Goal: Task Accomplishment & Management: Complete application form

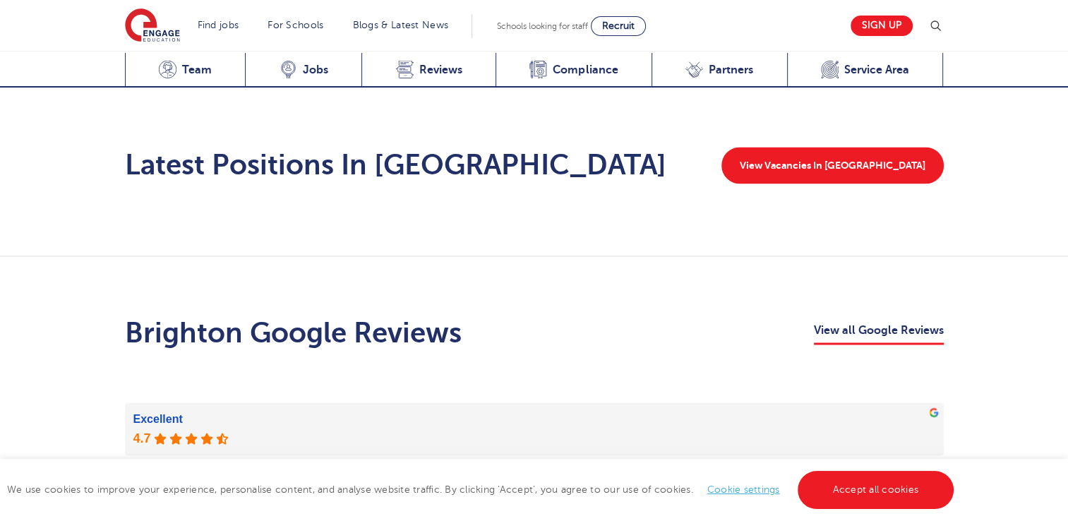
scroll to position [2297, 0]
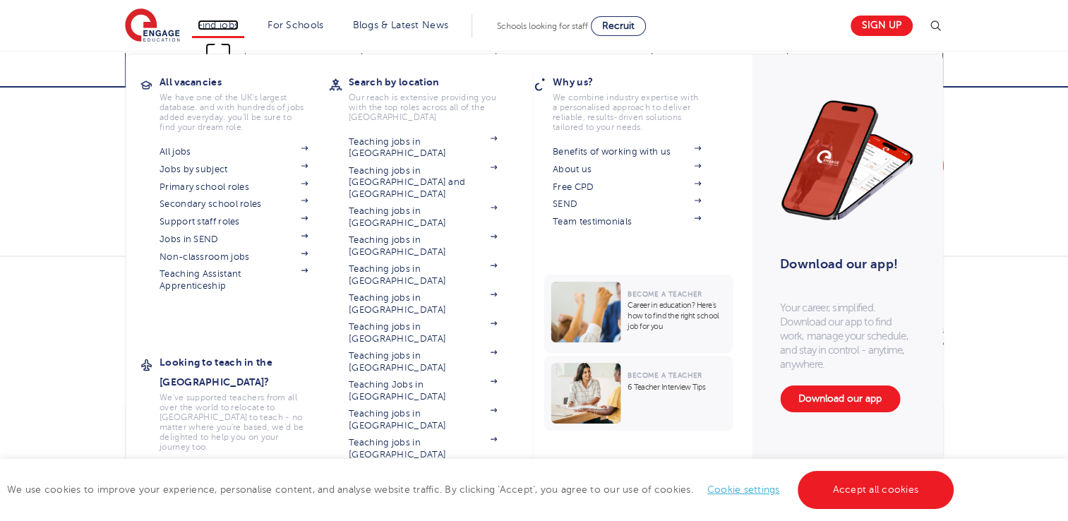
click at [218, 23] on link "Find jobs" at bounding box center [219, 25] width 42 height 11
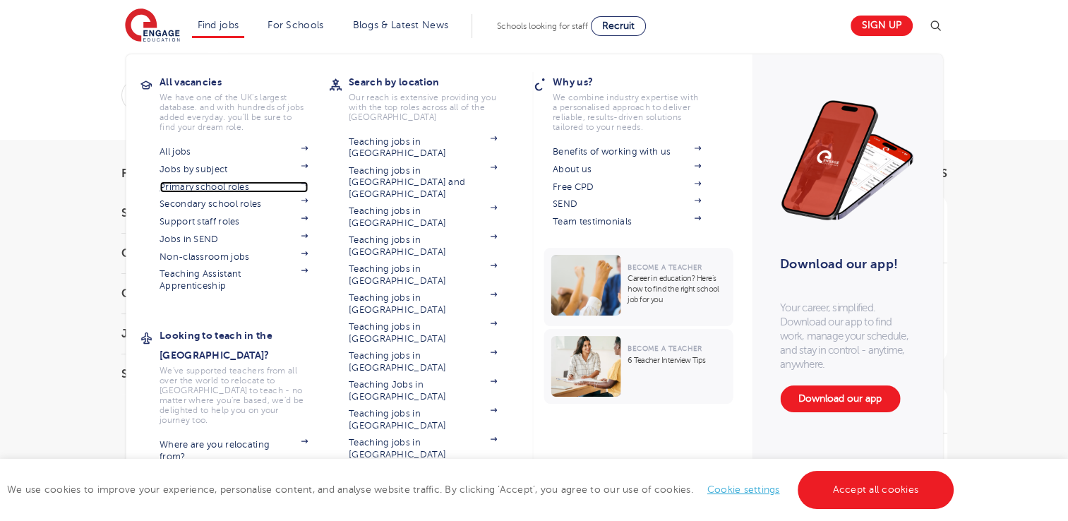
click at [204, 182] on link "Primary school roles" at bounding box center [233, 186] width 148 height 11
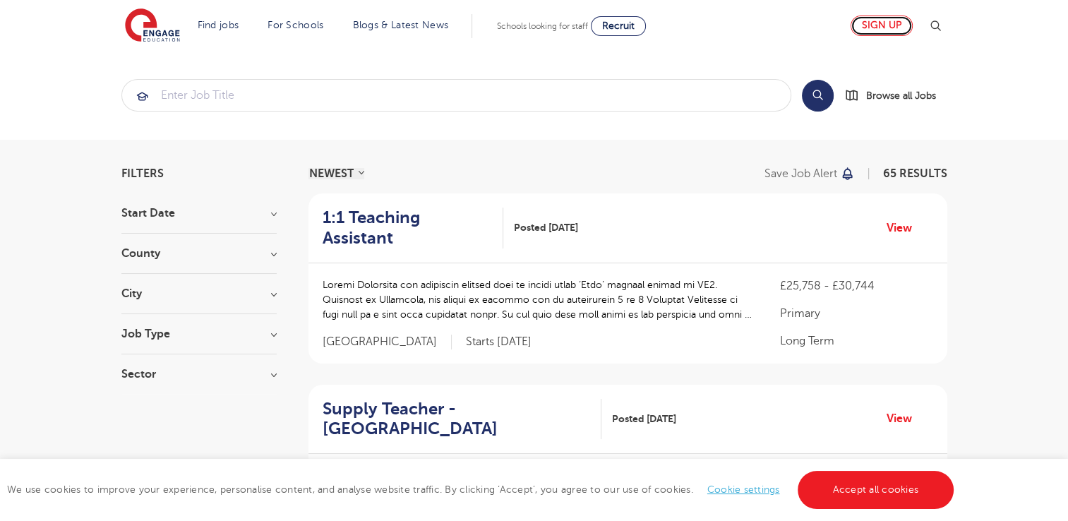
click at [878, 32] on link "Sign up" at bounding box center [881, 26] width 62 height 20
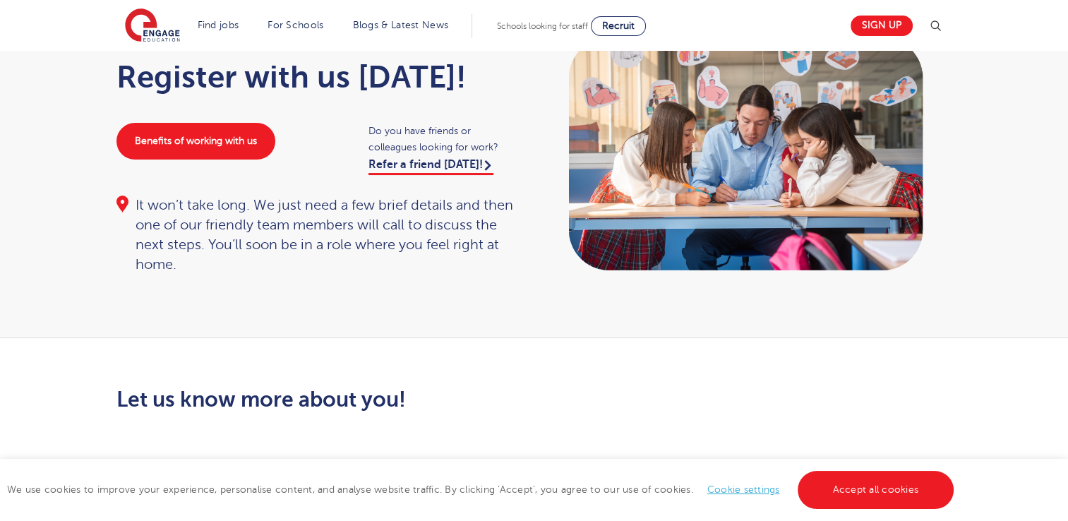
scroll to position [95, 0]
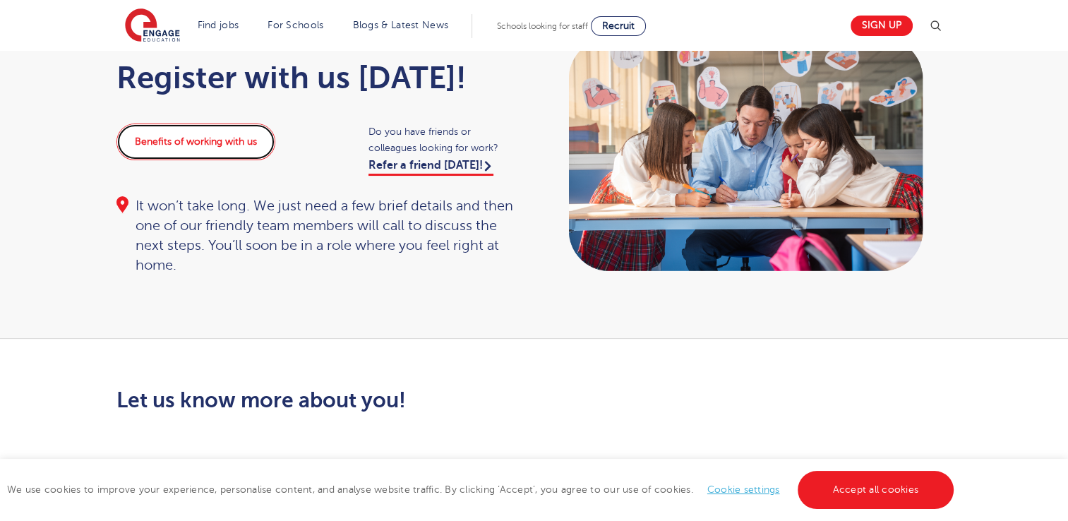
click at [204, 147] on link "Benefits of working with us" at bounding box center [195, 141] width 159 height 37
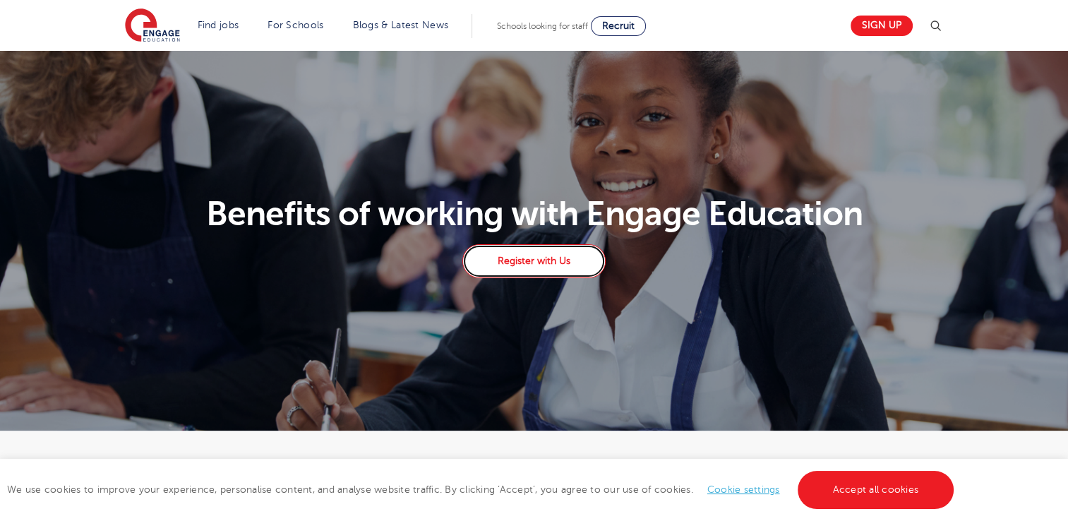
click at [527, 253] on link "Register with Us" at bounding box center [533, 261] width 143 height 34
